Goal: Task Accomplishment & Management: Manage account settings

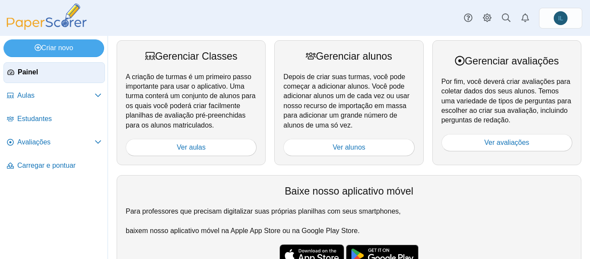
click at [474, 207] on font "Para professores que precisam digitalizar suas próprias planilhas com seus smar…" at bounding box center [349, 210] width 446 height 9
click at [32, 118] on font "Estudantes" at bounding box center [34, 118] width 35 height 7
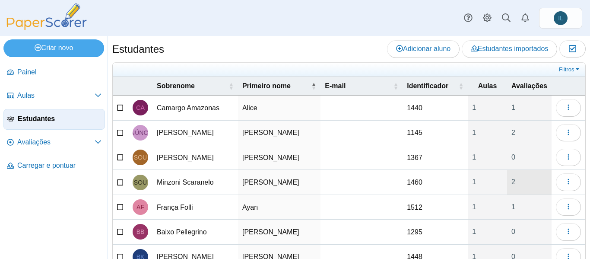
scroll to position [130, 0]
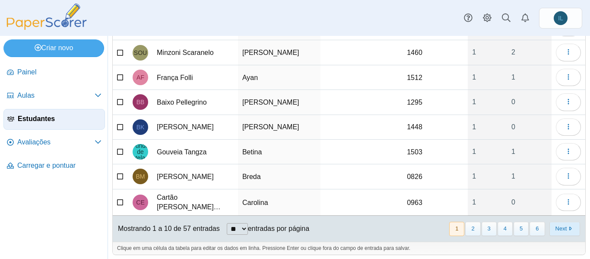
click at [559, 230] on button "Next" at bounding box center [564, 228] width 31 height 14
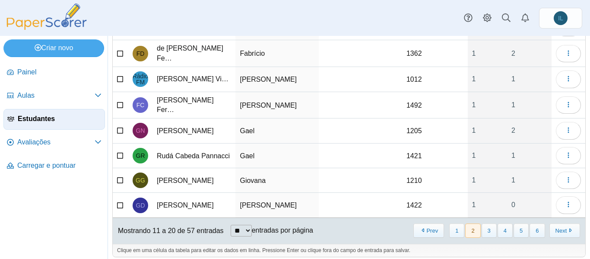
click at [559, 230] on button "Next" at bounding box center [564, 230] width 31 height 14
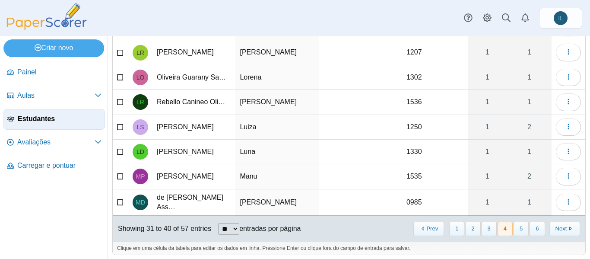
click at [559, 230] on button "Next" at bounding box center [564, 228] width 31 height 14
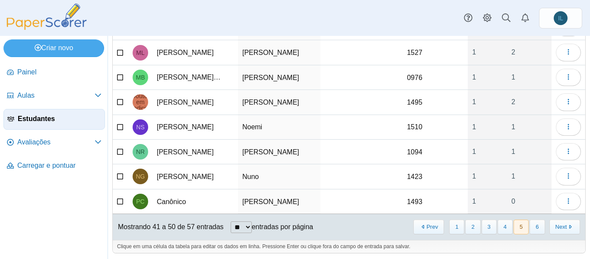
click at [559, 230] on button "Next" at bounding box center [564, 226] width 31 height 14
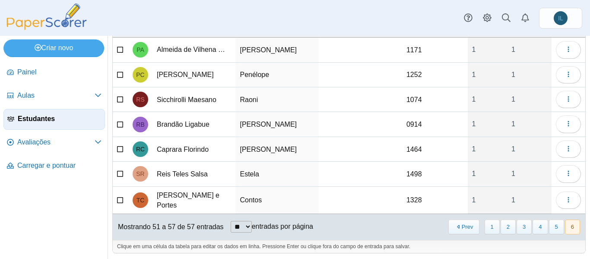
click at [565, 230] on button "6" at bounding box center [572, 226] width 15 height 14
click at [565, 225] on button "6" at bounding box center [572, 226] width 15 height 14
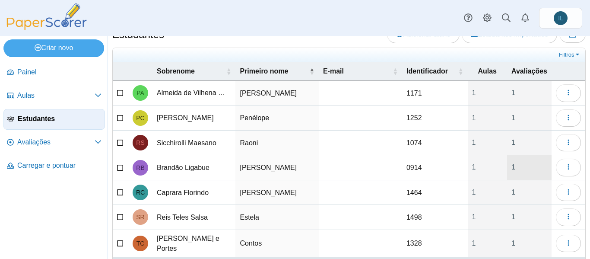
scroll to position [0, 0]
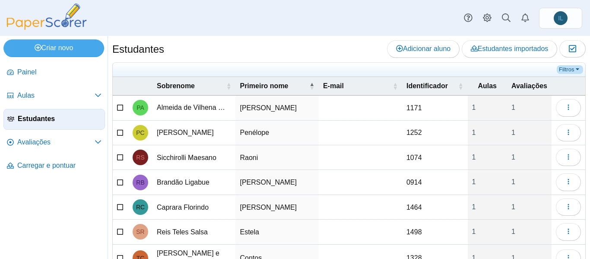
click at [566, 71] on font "Filtros" at bounding box center [566, 69] width 15 height 6
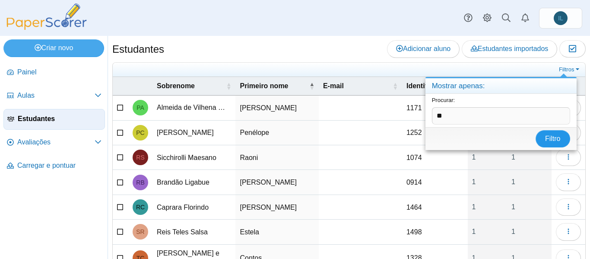
type input "**"
click at [551, 137] on font "Filtro" at bounding box center [553, 138] width 16 height 7
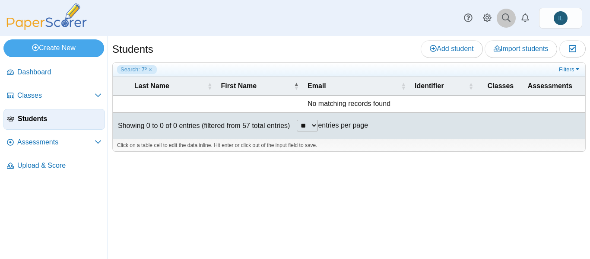
click at [508, 20] on use at bounding box center [506, 17] width 9 height 9
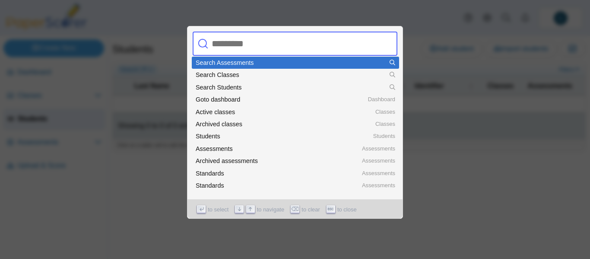
click at [439, 53] on div at bounding box center [295, 129] width 590 height 259
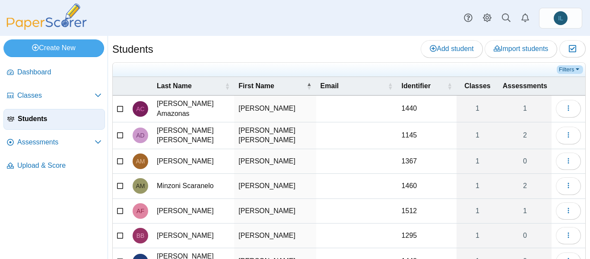
click at [569, 71] on link "Filters" at bounding box center [570, 69] width 26 height 9
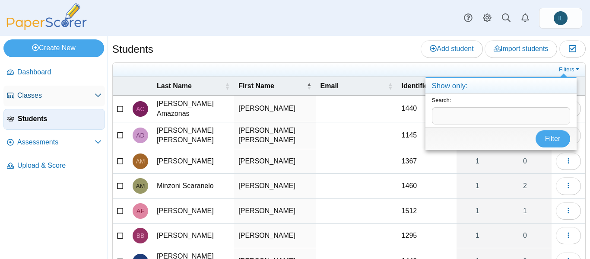
click at [25, 94] on span "Classes" at bounding box center [55, 95] width 77 height 9
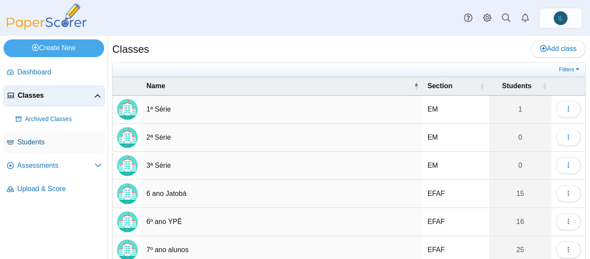
click at [31, 142] on span "Students" at bounding box center [59, 141] width 84 height 9
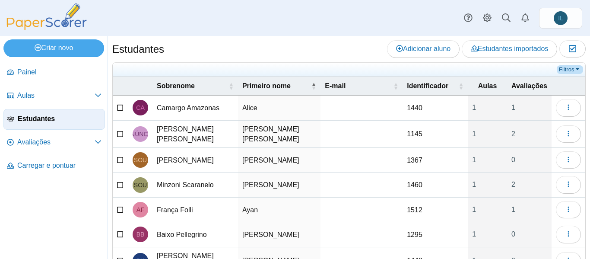
click at [566, 67] on font "Filtros" at bounding box center [566, 69] width 15 height 6
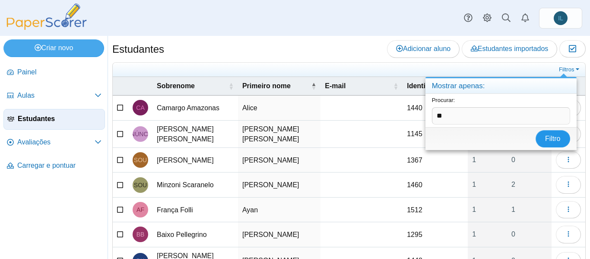
type input "**"
click at [561, 137] on button "Filtro" at bounding box center [552, 138] width 35 height 17
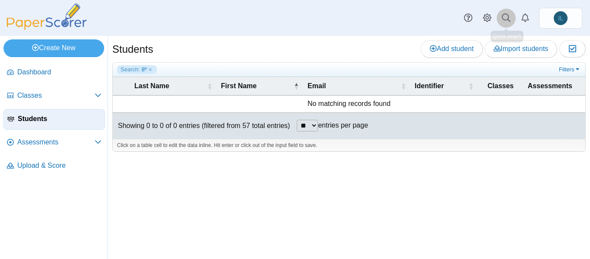
click at [506, 19] on icon at bounding box center [506, 17] width 9 height 9
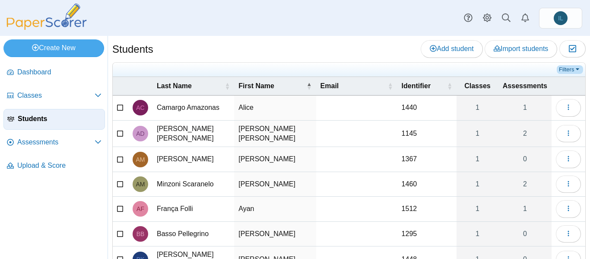
click at [560, 69] on link "Filters" at bounding box center [570, 69] width 26 height 9
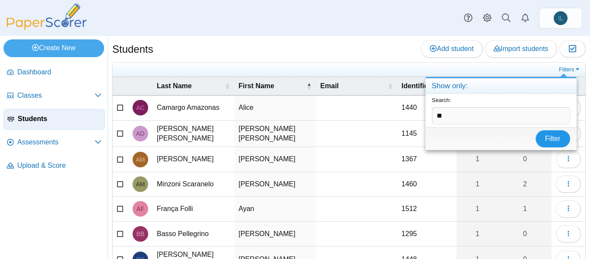
type input "**"
click at [567, 139] on button "Filter" at bounding box center [552, 138] width 35 height 17
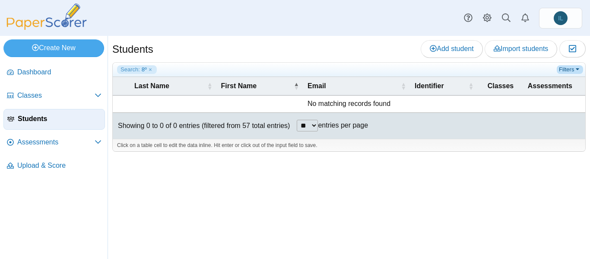
click at [569, 70] on link "Filters" at bounding box center [570, 69] width 26 height 9
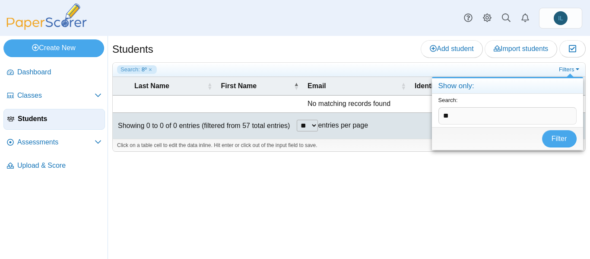
drag, startPoint x: 462, startPoint y: 114, endPoint x: 436, endPoint y: 116, distance: 26.4
click at [436, 116] on div "Search: **" at bounding box center [507, 110] width 151 height 33
type input "*****"
click at [551, 133] on button "Filter" at bounding box center [559, 138] width 35 height 17
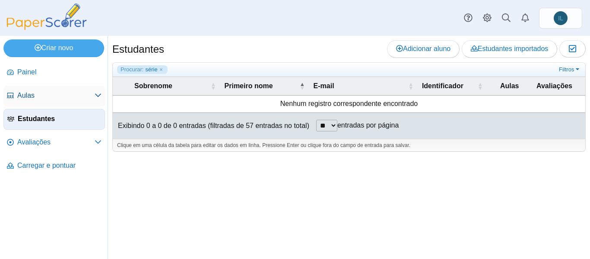
click at [30, 94] on font "Aulas" at bounding box center [25, 95] width 17 height 7
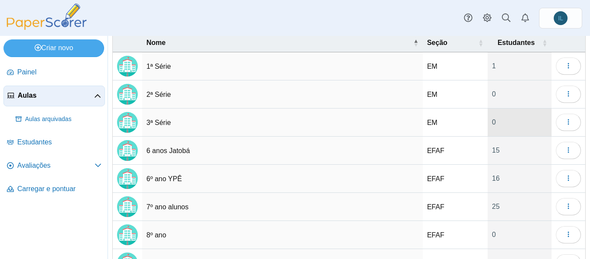
scroll to position [109, 0]
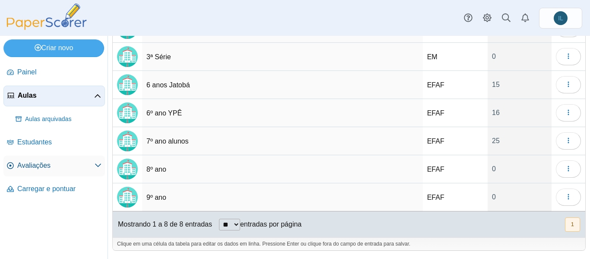
click at [64, 165] on span "Avaliações" at bounding box center [55, 165] width 77 height 9
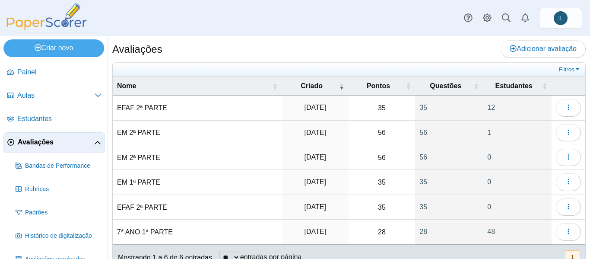
scroll to position [43, 0]
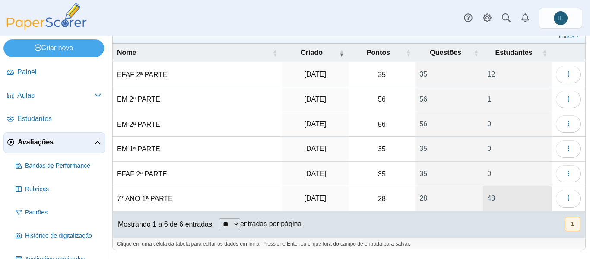
click at [487, 195] on font "48" at bounding box center [491, 197] width 8 height 7
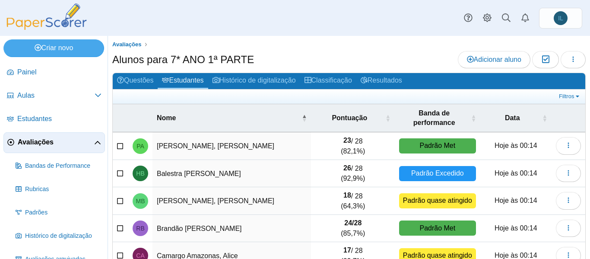
click at [44, 144] on font "Avaliações" at bounding box center [36, 141] width 36 height 7
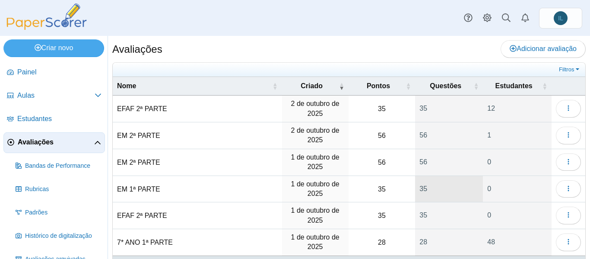
scroll to position [44, 0]
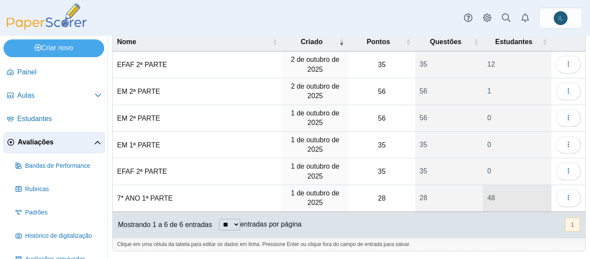
click at [488, 197] on font "48" at bounding box center [491, 197] width 8 height 7
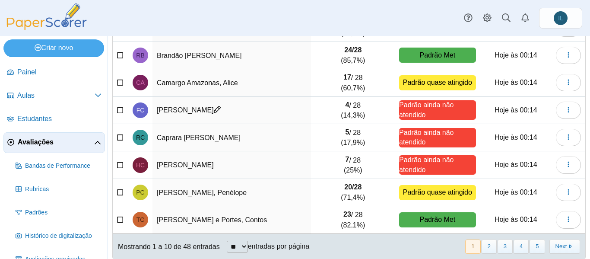
scroll to position [197, 0]
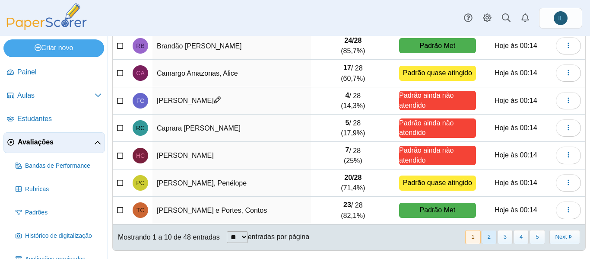
click at [481, 240] on button "2" at bounding box center [488, 237] width 15 height 14
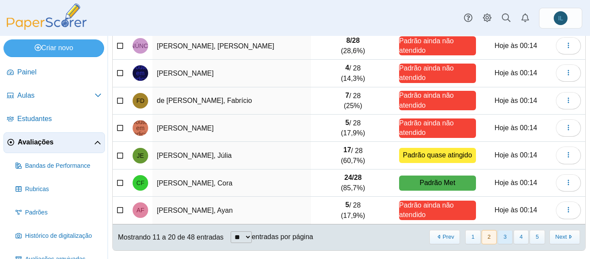
click at [497, 238] on button "3" at bounding box center [504, 237] width 15 height 14
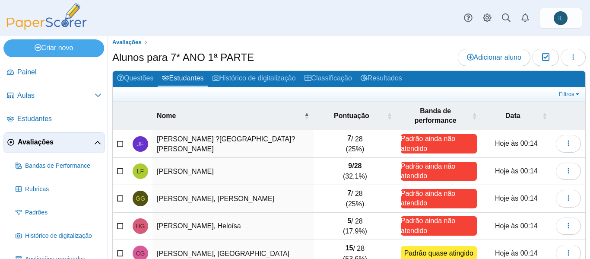
scroll to position [0, 0]
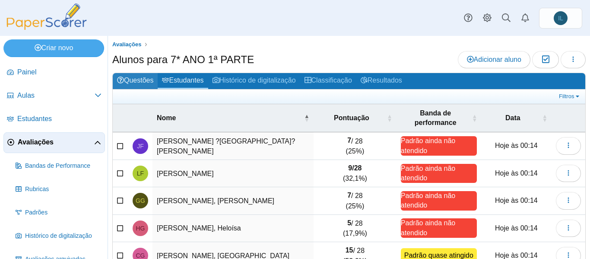
click at [138, 80] on font "Questões" at bounding box center [138, 79] width 29 height 7
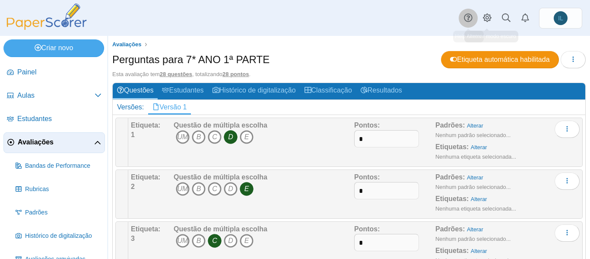
click at [468, 17] on icon at bounding box center [468, 17] width 9 height 9
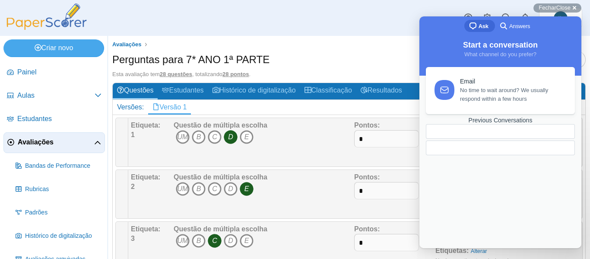
click at [379, 26] on div "Painel Aulas Aulas arquivadas Estudantes Avaliações" at bounding box center [295, 18] width 590 height 36
click at [575, 9] on div "Fechar Close pequeno transversalmente cross-small" at bounding box center [557, 7] width 48 height 9
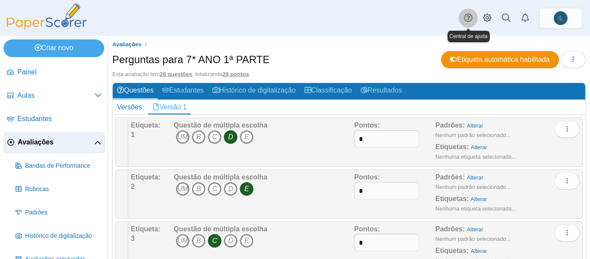
click at [466, 19] on icon at bounding box center [468, 17] width 9 height 9
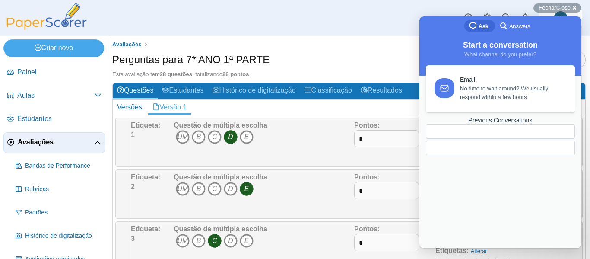
click at [481, 94] on span "No time to wait around? We usually respond within a few hours" at bounding box center [512, 92] width 105 height 17
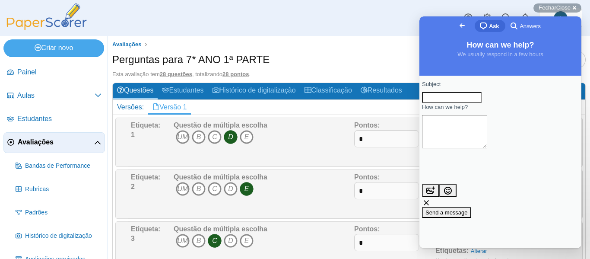
click at [457, 26] on span "Go back" at bounding box center [462, 25] width 10 height 10
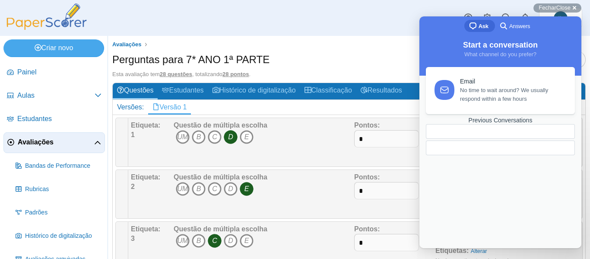
click at [372, 12] on div "Painel Aulas Aulas arquivadas Estudantes Avaliações" at bounding box center [295, 18] width 590 height 36
click at [572, 7] on div "Fechar Close pequeno transversalmente cross-small" at bounding box center [557, 7] width 48 height 9
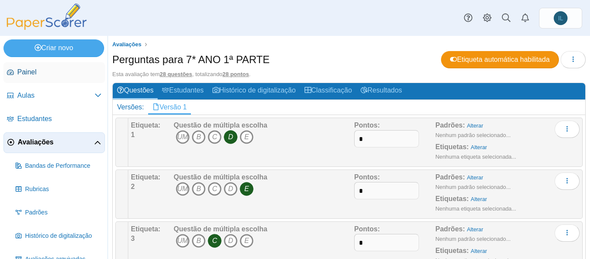
click at [25, 73] on font "Painel" at bounding box center [26, 71] width 19 height 7
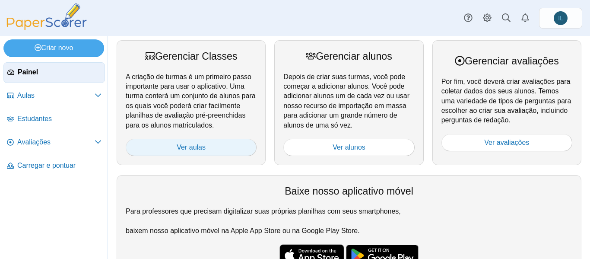
click at [187, 149] on font "Ver aulas" at bounding box center [191, 146] width 29 height 7
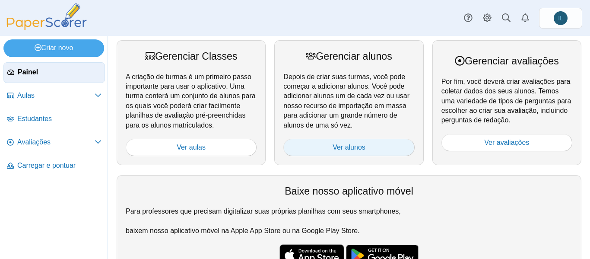
click at [342, 146] on font "Ver alunos" at bounding box center [348, 146] width 33 height 7
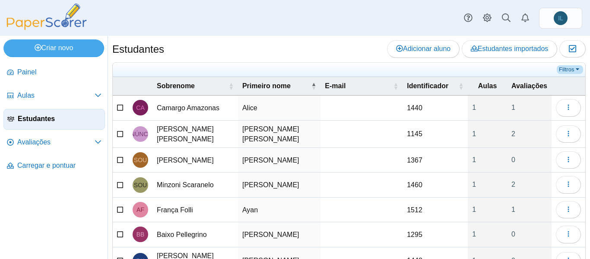
click at [559, 70] on font "Filtros" at bounding box center [566, 69] width 15 height 6
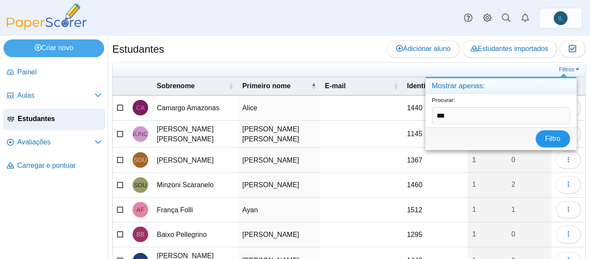
type input "***"
click at [555, 143] on button "Filtro" at bounding box center [552, 138] width 35 height 17
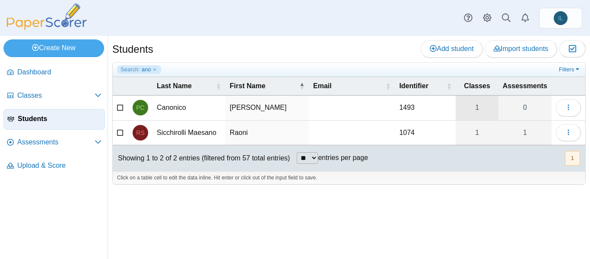
click at [480, 110] on link "1" at bounding box center [476, 107] width 42 height 24
click at [572, 67] on link "Filters" at bounding box center [570, 69] width 26 height 9
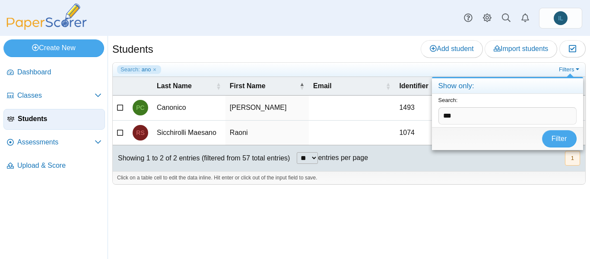
drag, startPoint x: 468, startPoint y: 117, endPoint x: 420, endPoint y: 116, distance: 48.8
click at [420, 116] on body "Dashboard Classes Archived classes Students Assessments" at bounding box center [295, 129] width 590 height 259
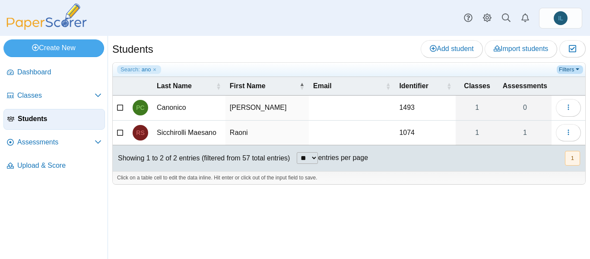
click at [573, 72] on link "Filters" at bounding box center [570, 69] width 26 height 9
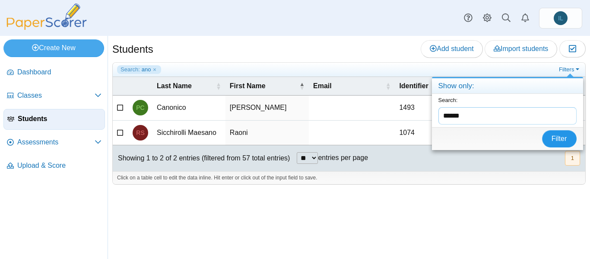
type input "******"
click at [558, 142] on span "Filter" at bounding box center [559, 138] width 16 height 7
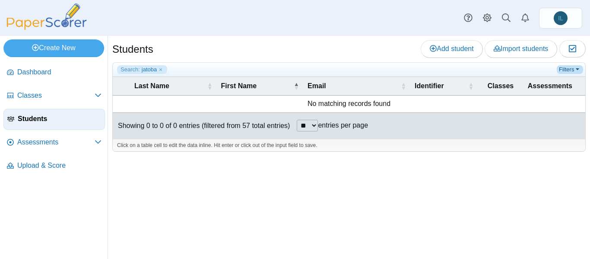
click at [562, 71] on link "Filters" at bounding box center [570, 69] width 26 height 9
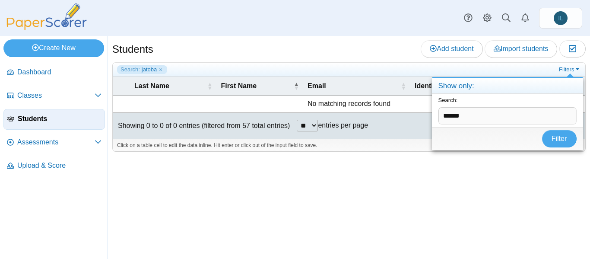
drag, startPoint x: 474, startPoint y: 114, endPoint x: 428, endPoint y: 114, distance: 46.2
click at [428, 114] on body "Dashboard Classes Archived classes Students Assessments" at bounding box center [295, 129] width 590 height 259
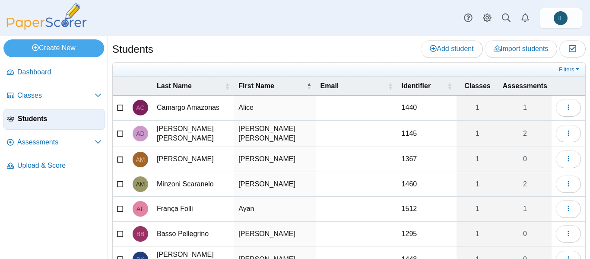
click at [120, 108] on icon at bounding box center [120, 107] width 7 height 6
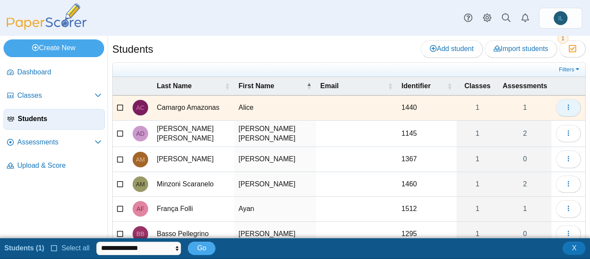
click at [565, 108] on button "button" at bounding box center [568, 107] width 25 height 17
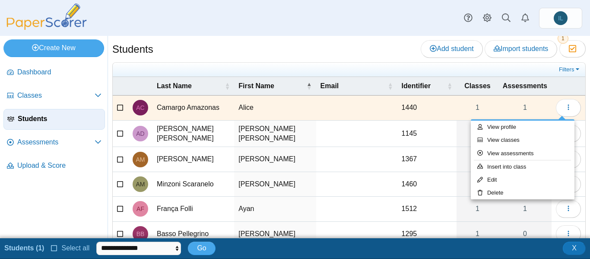
click at [249, 7] on div "Dashboard Classes Archived classes Students IL" at bounding box center [295, 18] width 590 height 36
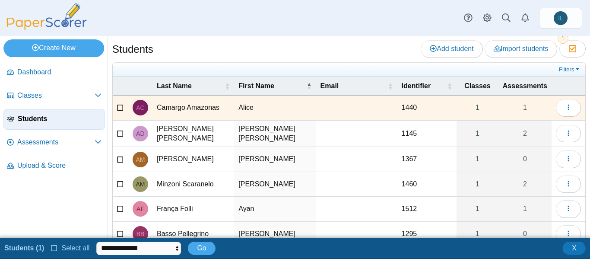
click at [119, 108] on icon at bounding box center [120, 107] width 7 height 6
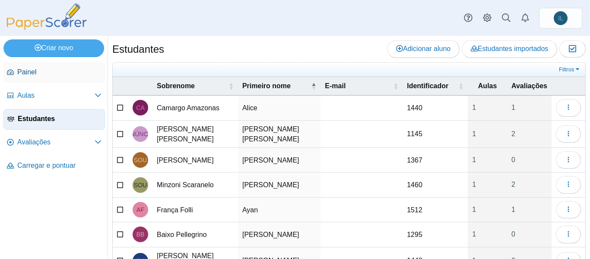
click at [20, 69] on font "Painel" at bounding box center [26, 71] width 19 height 7
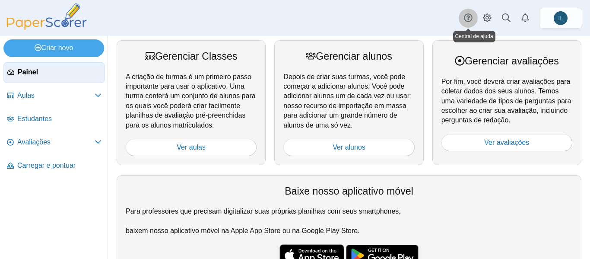
click at [463, 15] on link at bounding box center [468, 18] width 19 height 19
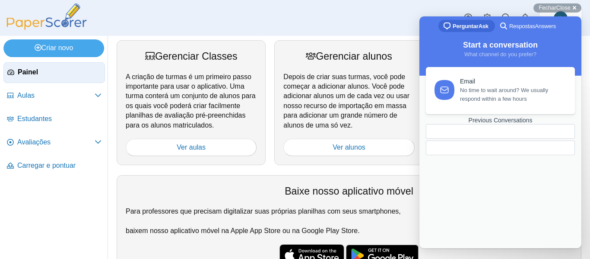
click at [525, 25] on font "Respostas" at bounding box center [522, 26] width 26 height 6
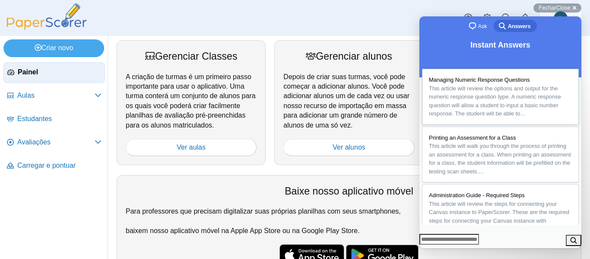
drag, startPoint x: 472, startPoint y: 76, endPoint x: 462, endPoint y: 82, distance: 11.6
click at [462, 85] on span "This article will review the options and output for the numeric response questi…" at bounding box center [495, 101] width 132 height 32
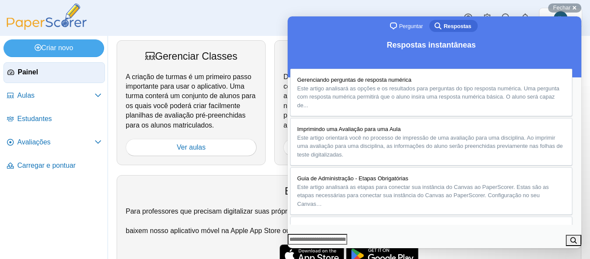
click at [30, 118] on font "Estudantes" at bounding box center [34, 118] width 35 height 7
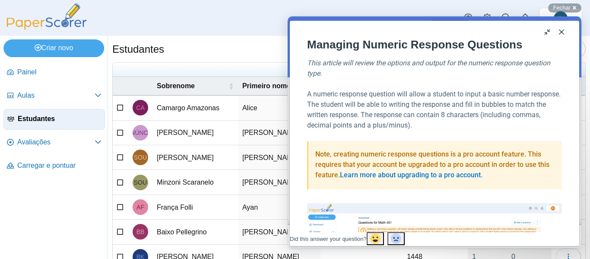
click at [563, 29] on button "Close" at bounding box center [561, 32] width 14 height 14
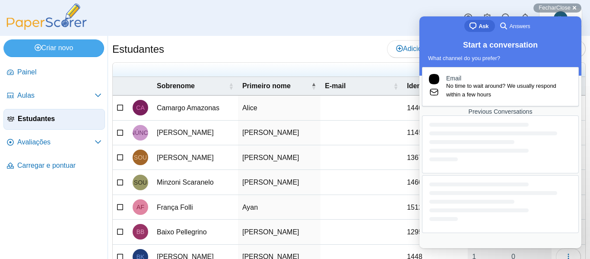
scroll to position [86, 0]
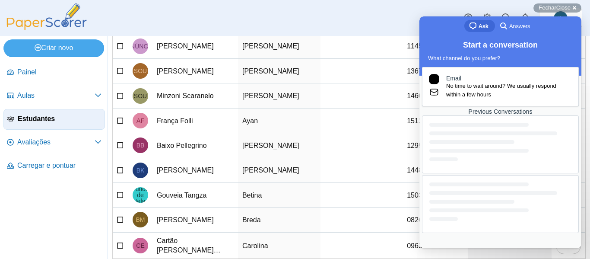
click at [504, 115] on div "Previous Conversations" at bounding box center [500, 111] width 157 height 7
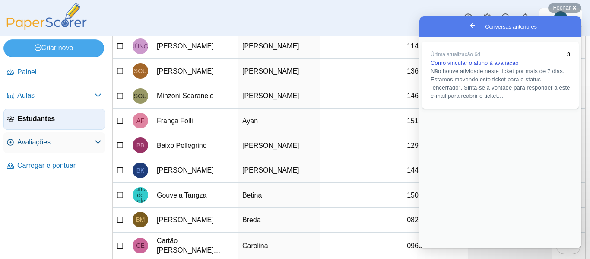
click at [49, 142] on font "Avaliações" at bounding box center [33, 141] width 33 height 7
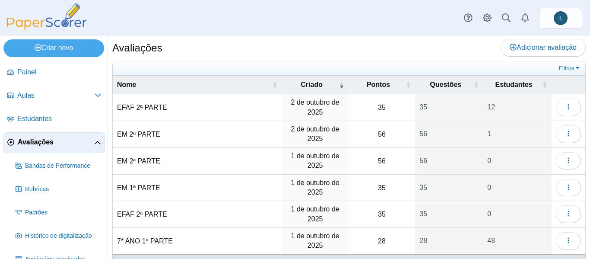
scroll to position [44, 0]
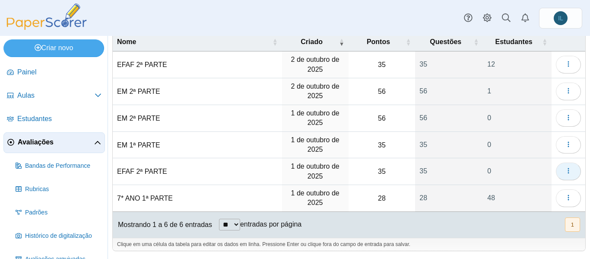
click at [565, 173] on icon "button" at bounding box center [568, 170] width 7 height 7
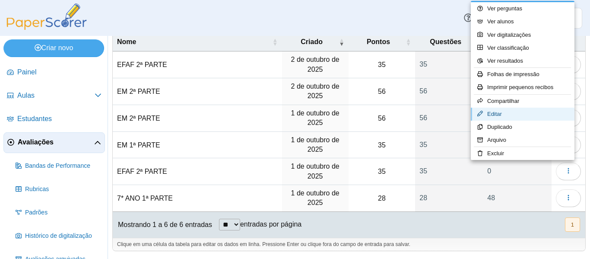
click at [493, 116] on font "Editar" at bounding box center [494, 114] width 15 height 6
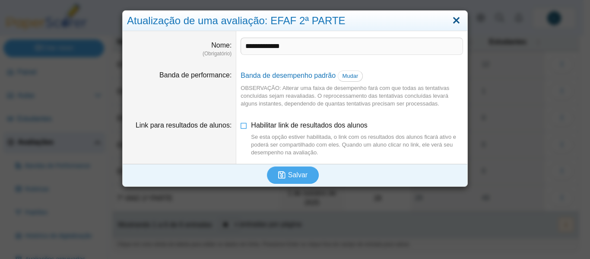
click at [454, 19] on link "Fechar" at bounding box center [455, 20] width 13 height 15
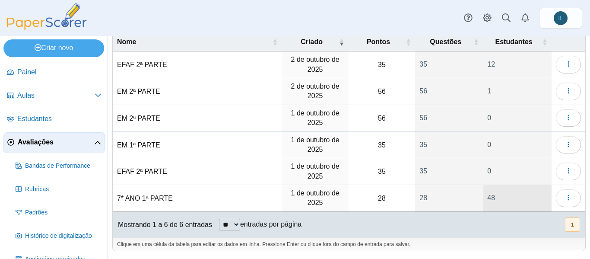
click at [487, 197] on font "48" at bounding box center [491, 197] width 8 height 7
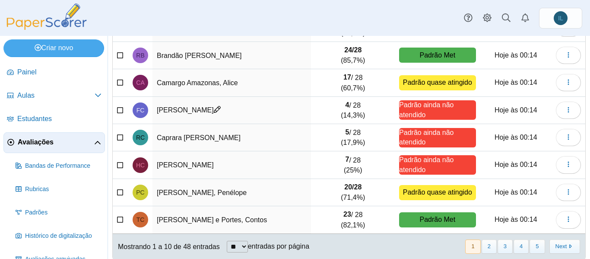
scroll to position [197, 0]
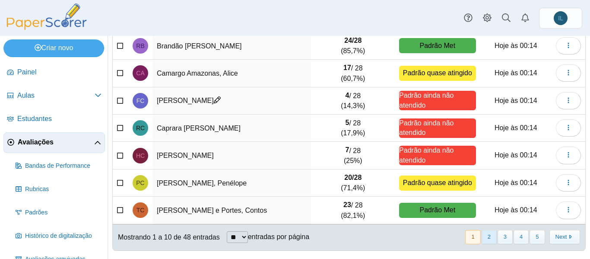
click at [484, 238] on button "2" at bounding box center [488, 237] width 15 height 14
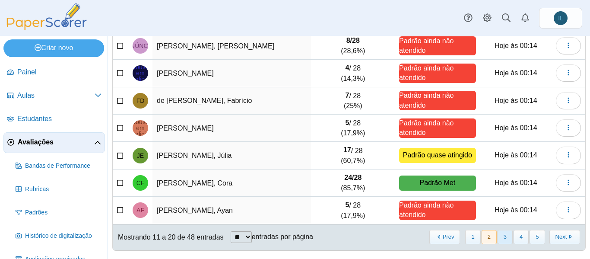
click at [497, 238] on button "3" at bounding box center [504, 237] width 15 height 14
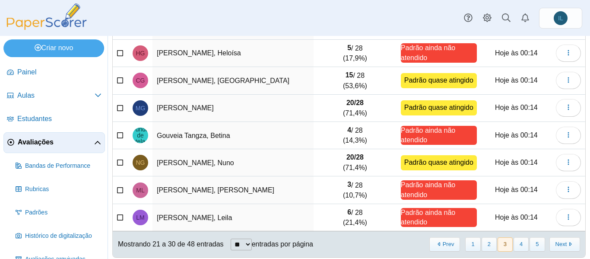
scroll to position [197, 0]
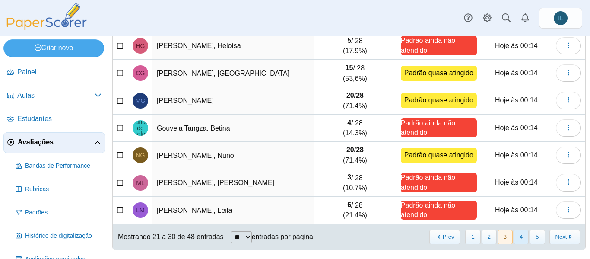
click at [514, 239] on button "4" at bounding box center [520, 237] width 15 height 14
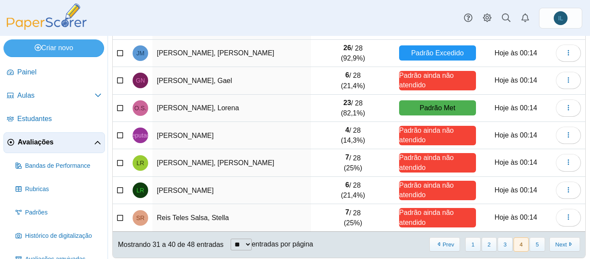
scroll to position [198, 0]
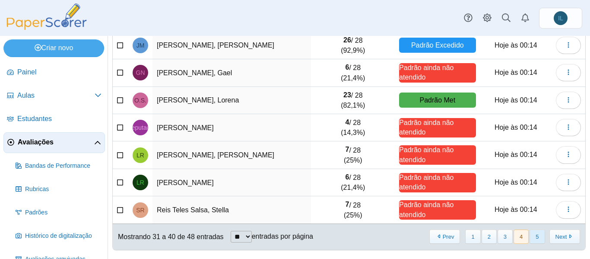
click at [530, 238] on button "5" at bounding box center [536, 236] width 15 height 14
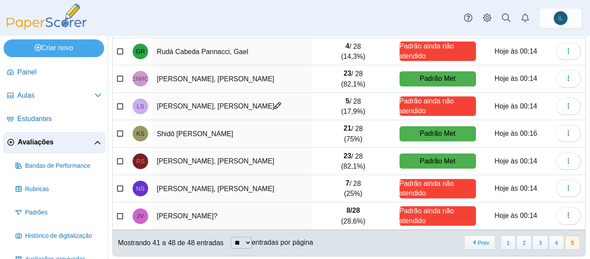
scroll to position [139, 0]
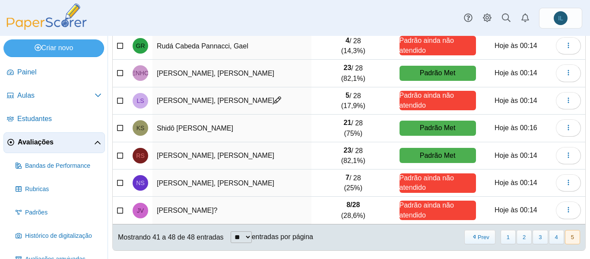
click at [566, 240] on button "5" at bounding box center [572, 237] width 15 height 14
click at [28, 76] on font "Painel" at bounding box center [26, 71] width 19 height 7
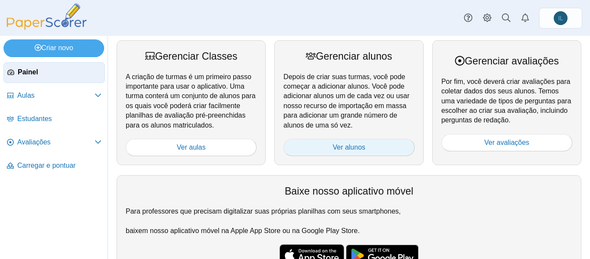
click at [361, 144] on font "Ver alunos" at bounding box center [348, 146] width 33 height 7
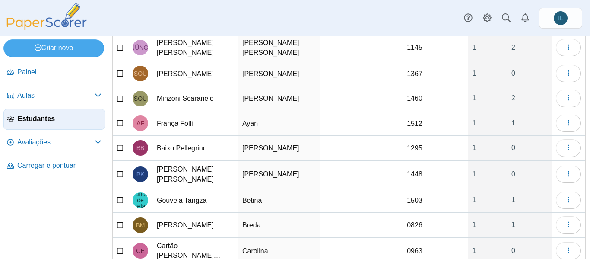
scroll to position [134, 0]
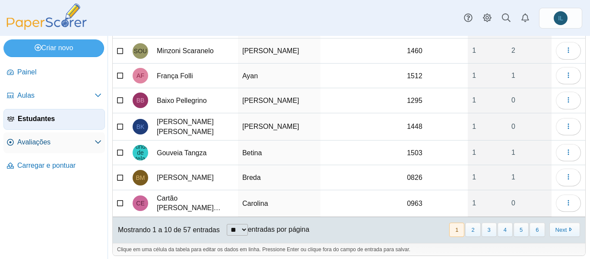
click at [35, 138] on font "Avaliações" at bounding box center [33, 141] width 33 height 7
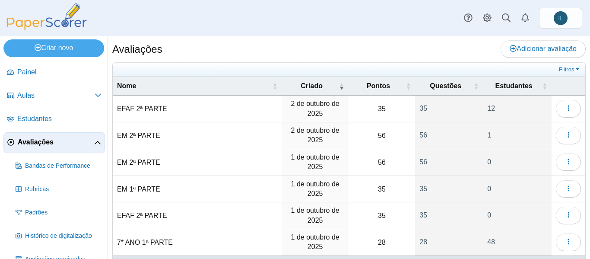
scroll to position [44, 0]
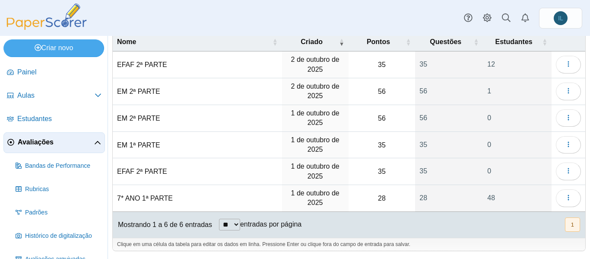
click at [141, 199] on font "7* ANO 1ª PARTE" at bounding box center [145, 197] width 56 height 7
click at [421, 199] on font "28" at bounding box center [423, 197] width 8 height 7
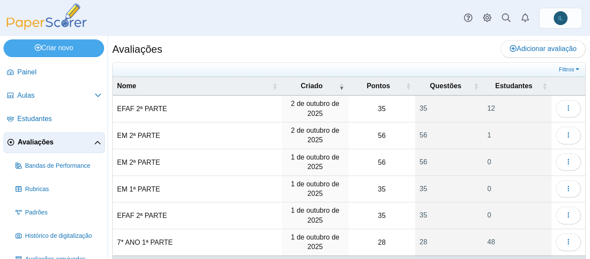
scroll to position [43, 0]
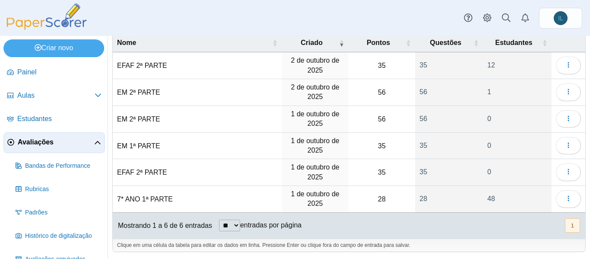
click at [142, 199] on font "7* ANO 1ª PARTE" at bounding box center [145, 198] width 56 height 7
click at [126, 198] on input "**********" at bounding box center [197, 198] width 161 height 17
click at [127, 197] on input "**********" at bounding box center [197, 198] width 161 height 17
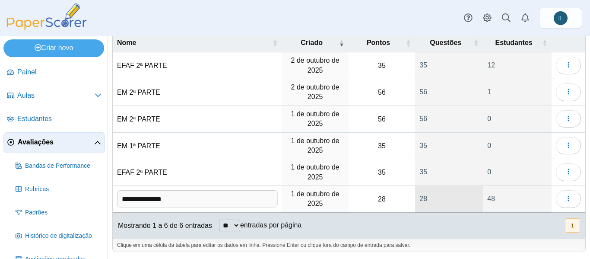
type input "**********"
click at [419, 199] on font "28" at bounding box center [423, 198] width 8 height 7
